Goal: Task Accomplishment & Management: Manage account settings

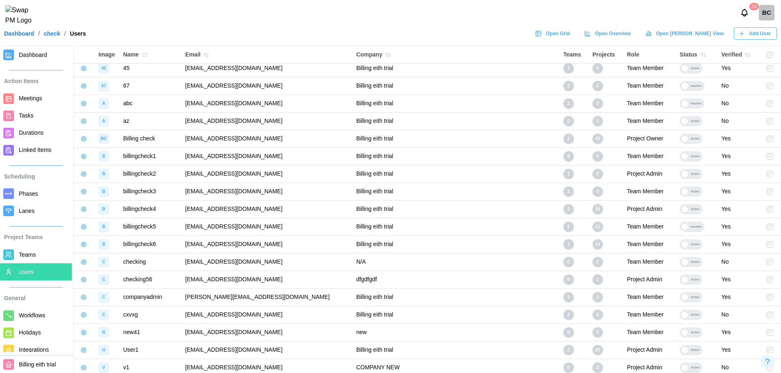
scroll to position [80, 0]
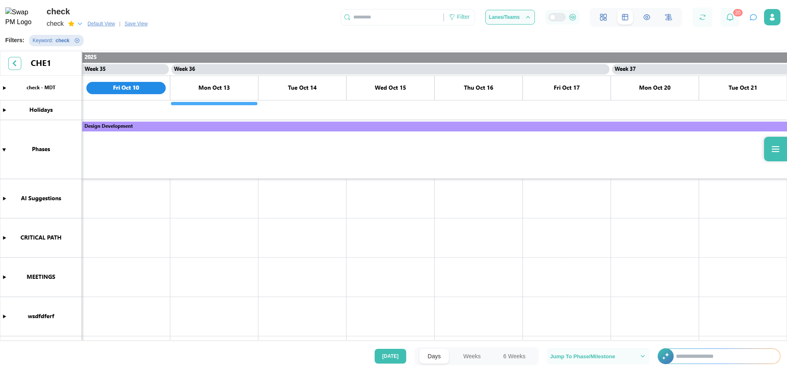
scroll to position [0, 15334]
click at [82, 25] on icon "button" at bounding box center [79, 23] width 7 height 7
click at [87, 46] on icon "button" at bounding box center [85, 47] width 7 height 7
click at [87, 64] on icon "button" at bounding box center [85, 64] width 5 height 5
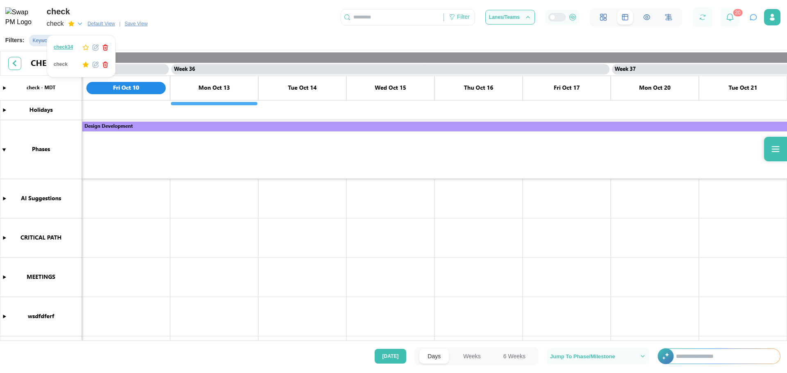
click at [84, 48] on icon "button" at bounding box center [85, 47] width 7 height 7
click at [84, 46] on icon "button" at bounding box center [85, 47] width 7 height 7
click at [84, 49] on icon "button" at bounding box center [86, 48] width 6 height 6
click at [84, 49] on icon "button" at bounding box center [85, 47] width 7 height 7
click at [84, 49] on icon "button" at bounding box center [86, 48] width 6 height 6
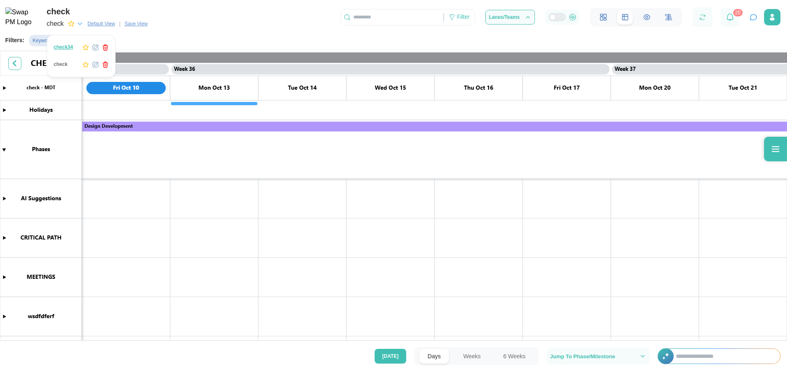
click at [87, 63] on icon "button" at bounding box center [85, 64] width 7 height 7
click at [83, 44] on icon "button" at bounding box center [85, 47] width 7 height 7
click at [84, 49] on icon "button" at bounding box center [86, 48] width 6 height 6
click at [207, 28] on div "check check Default View | Save View Filter Lanes/Teams 20" at bounding box center [393, 15] width 787 height 30
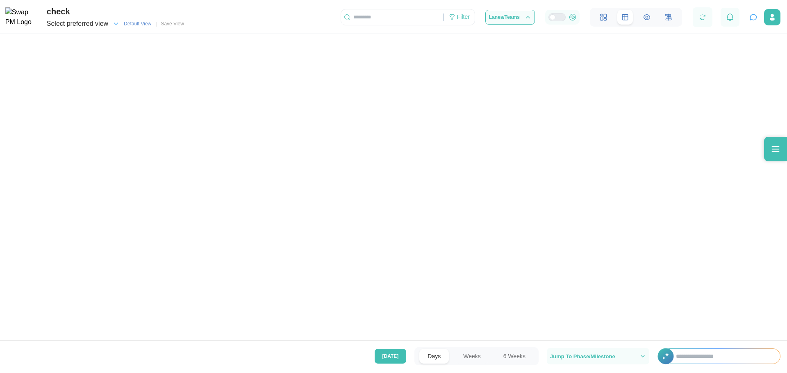
click at [608, 109] on div at bounding box center [393, 171] width 787 height 343
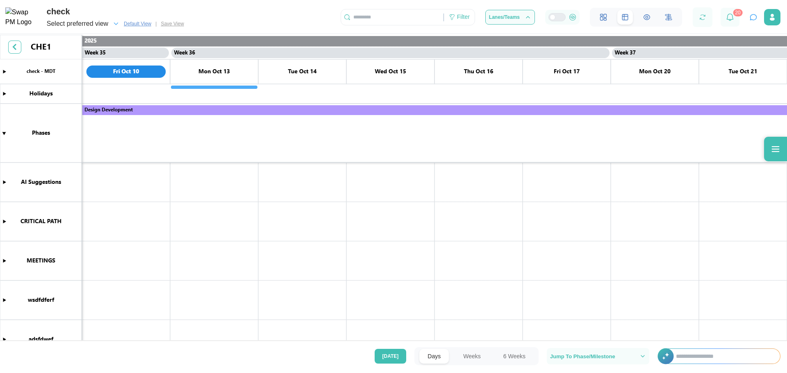
scroll to position [0, 15334]
